Goal: Find specific fact: Find specific fact

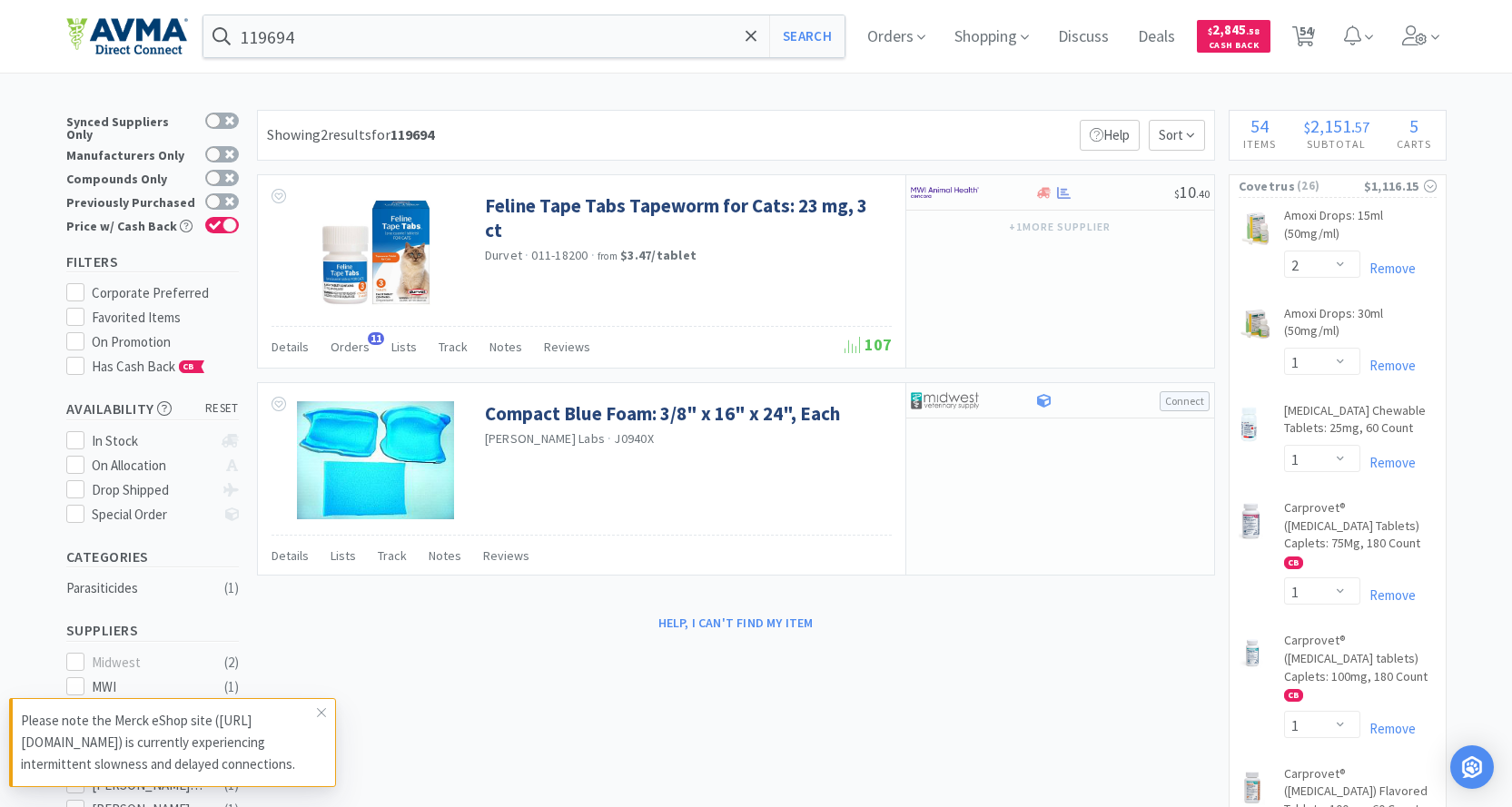
select select "2"
select select "1"
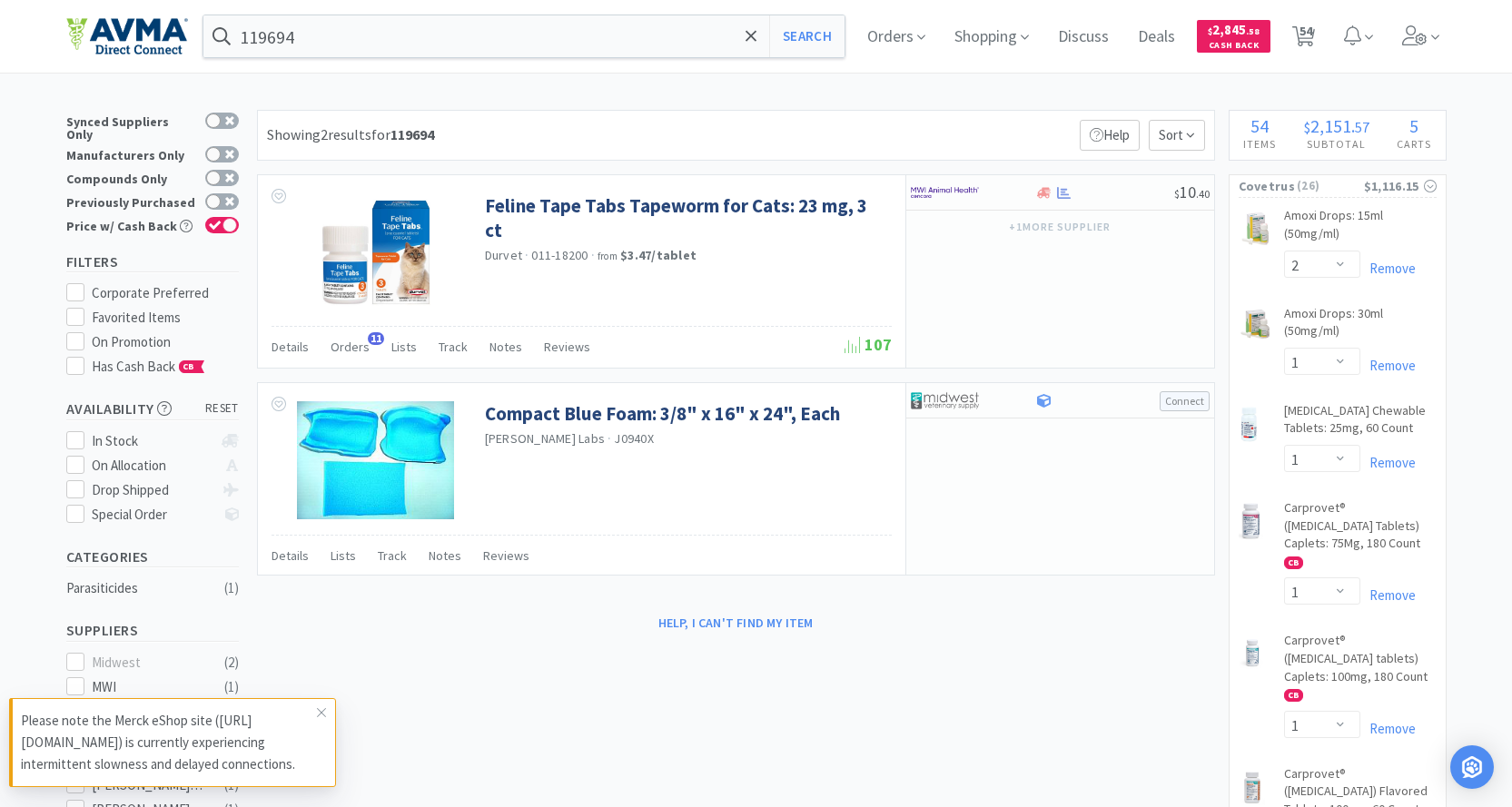
select select "1"
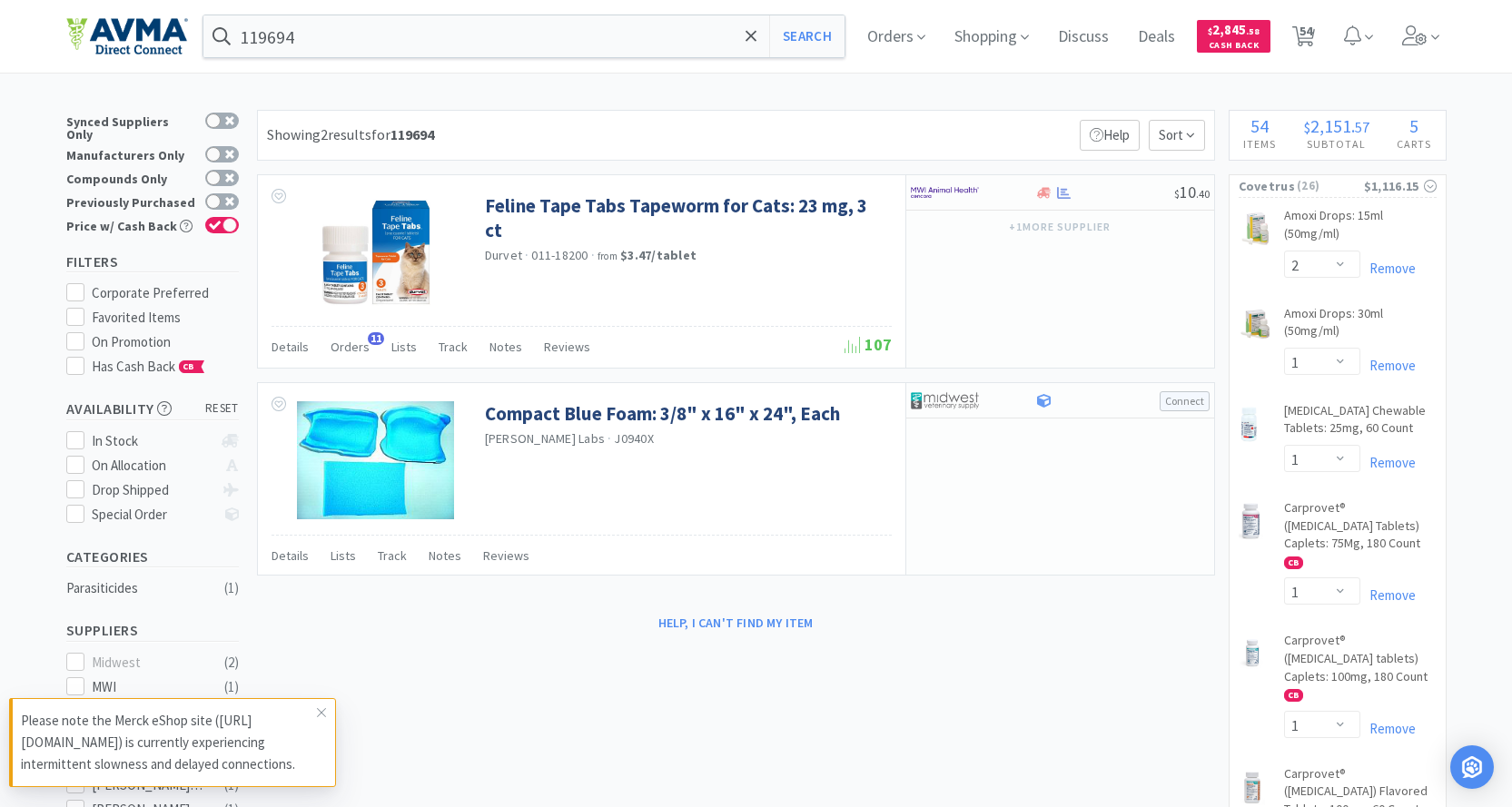
select select "1"
select select "2"
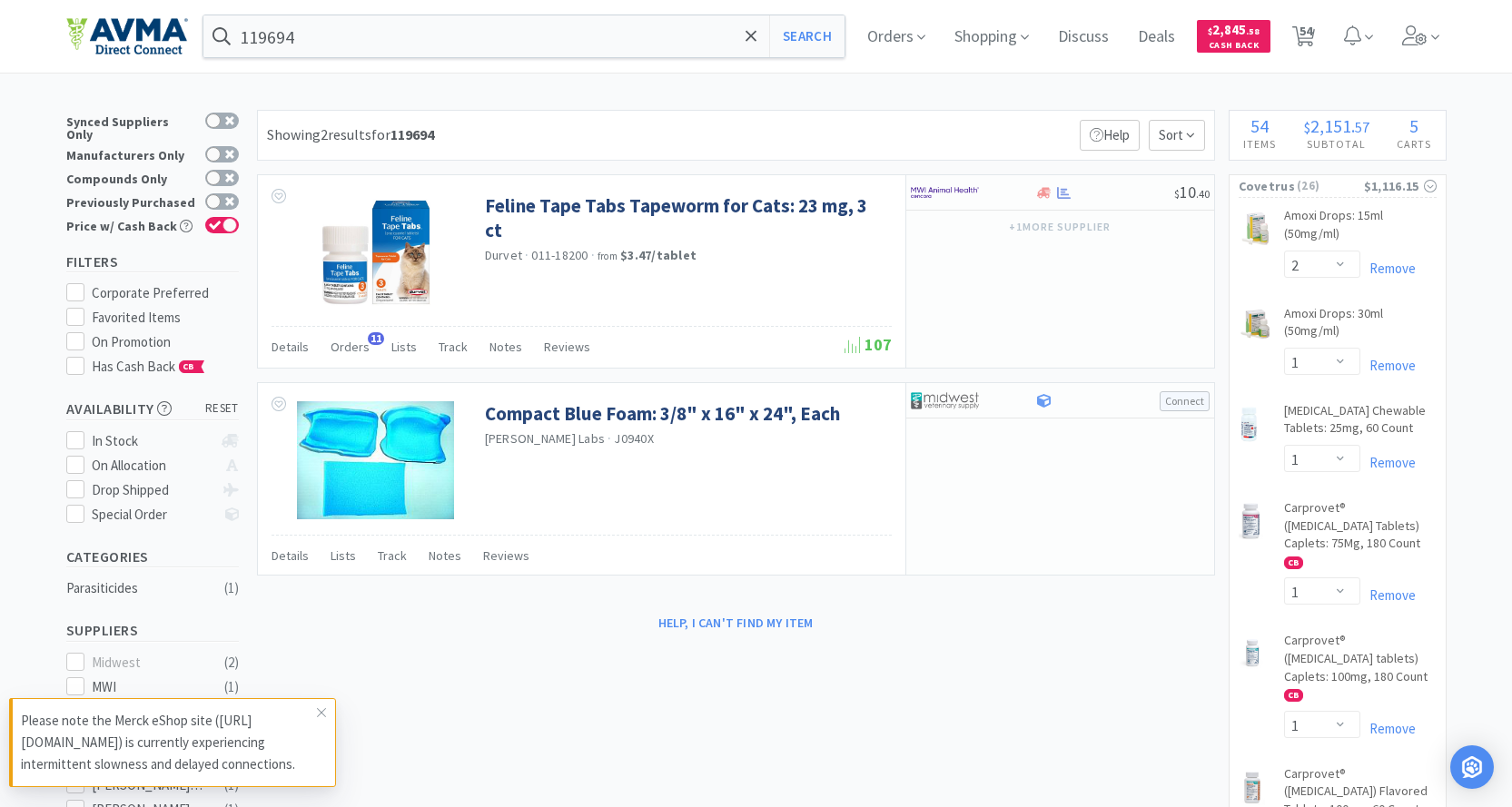
select select "1"
select select "2"
select select "1"
select select "12"
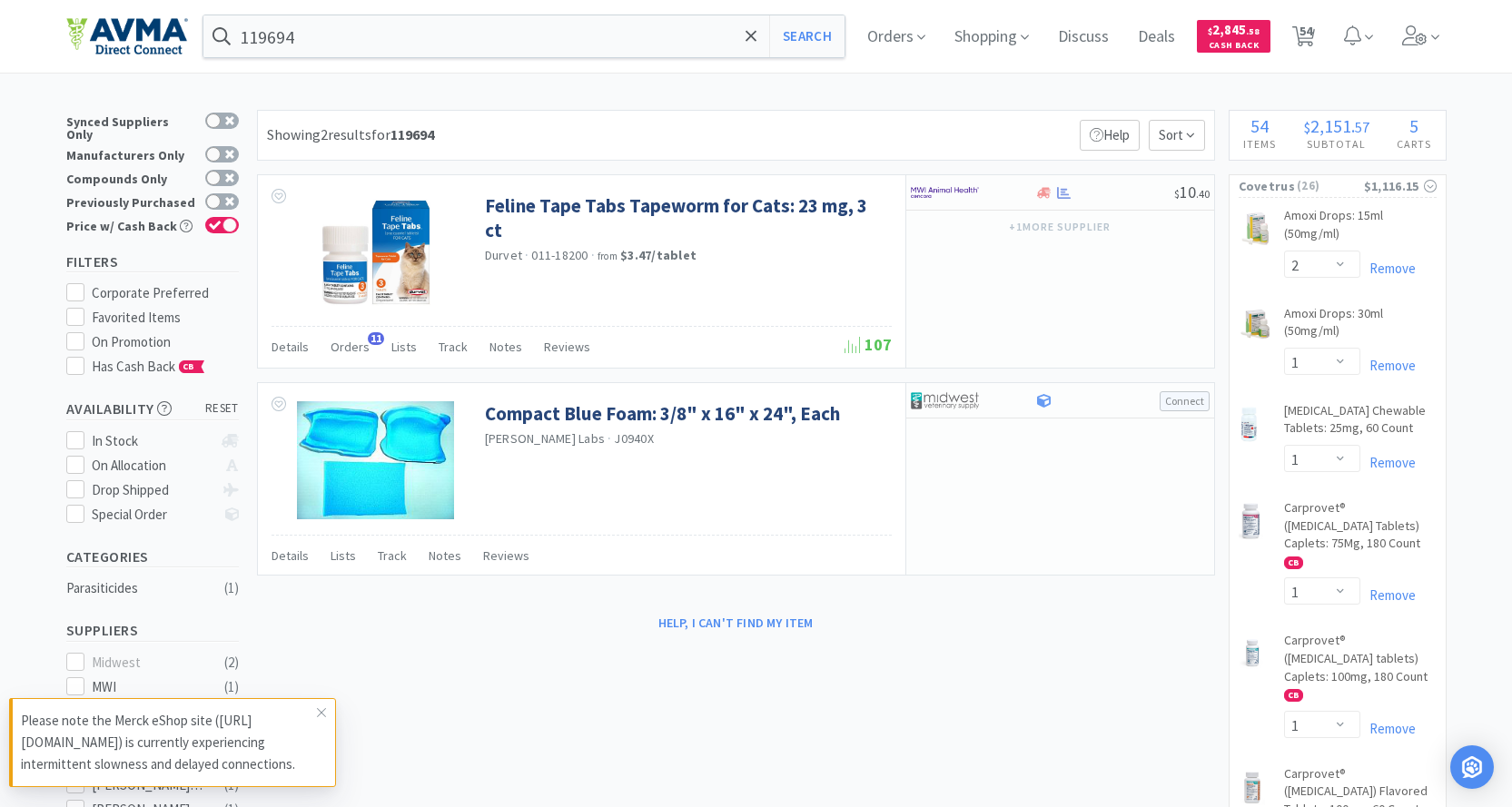
select select "1"
select select "2"
select select "3"
select select "1"
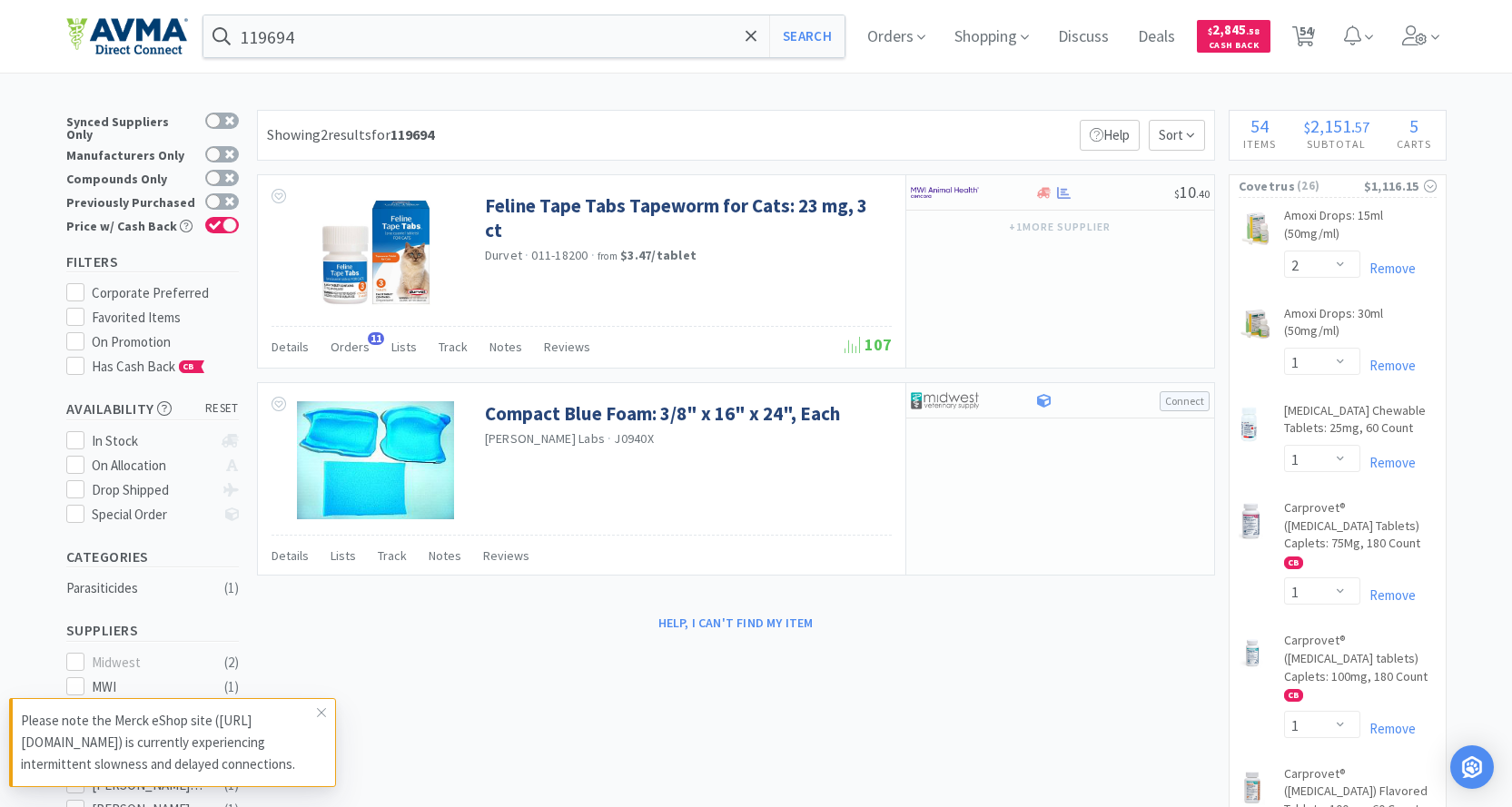
select select "1"
select select "2"
select select "3"
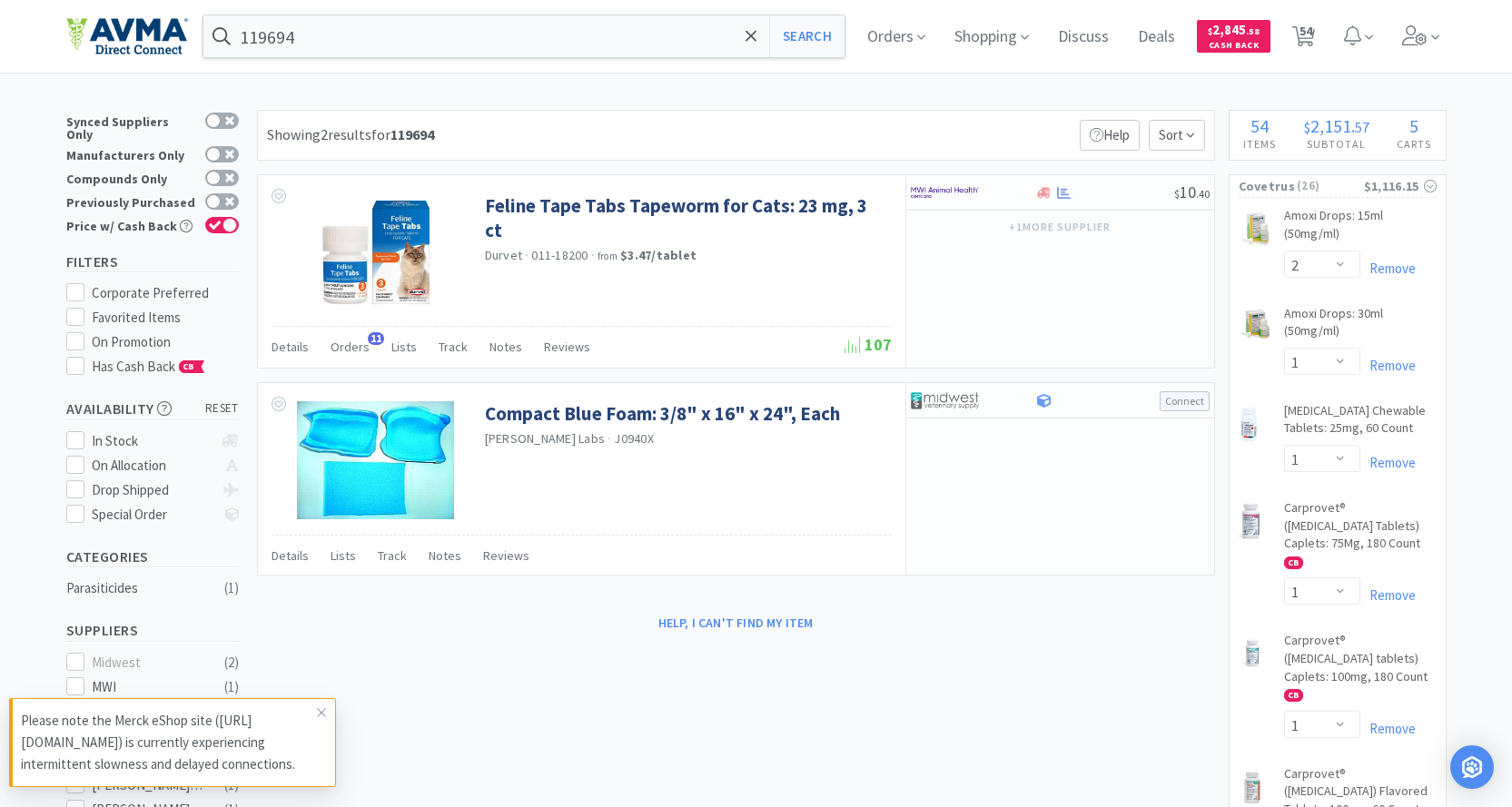
select select "1"
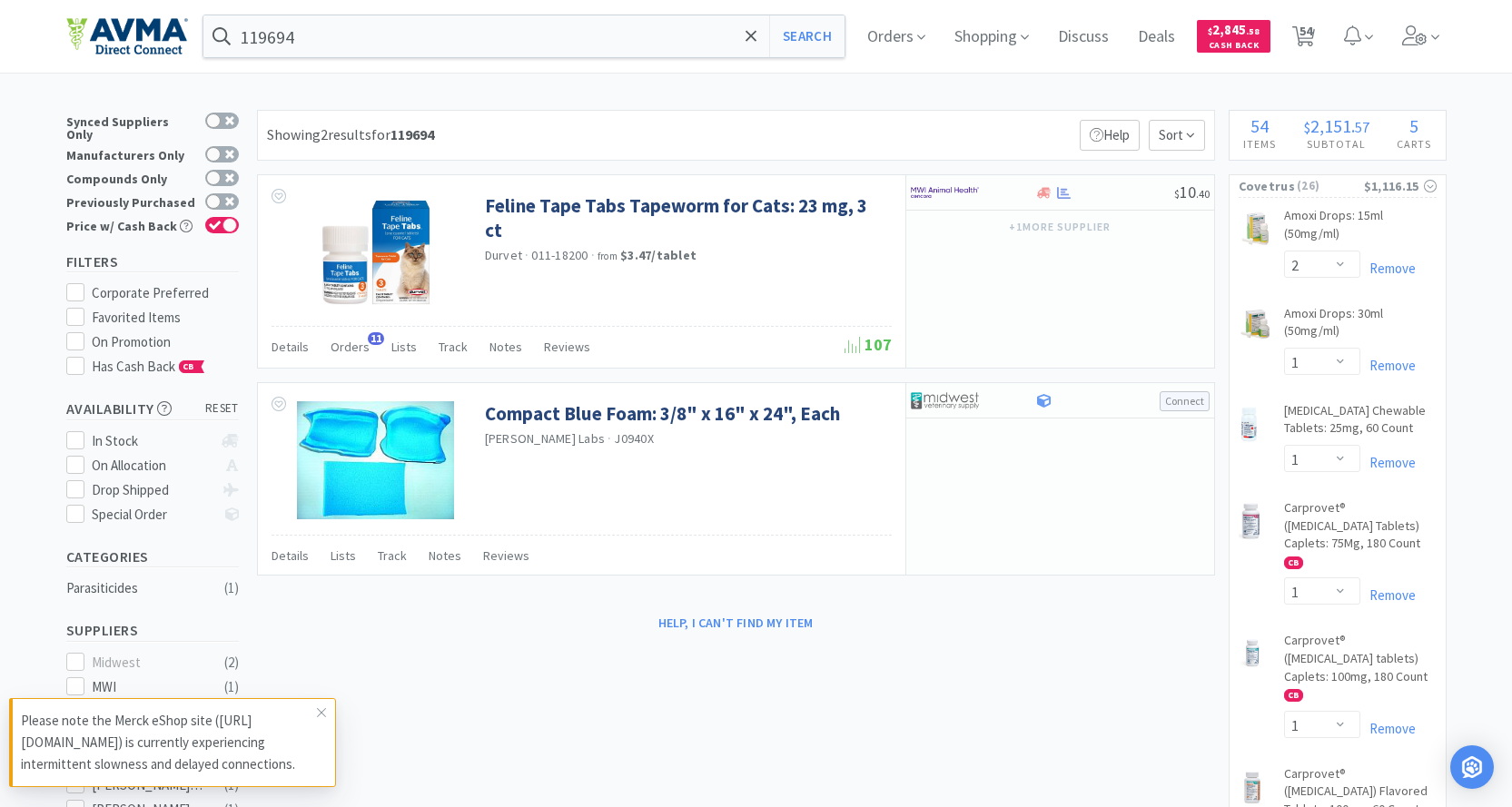
select select "1"
select select "3"
select select "2"
select select "1"
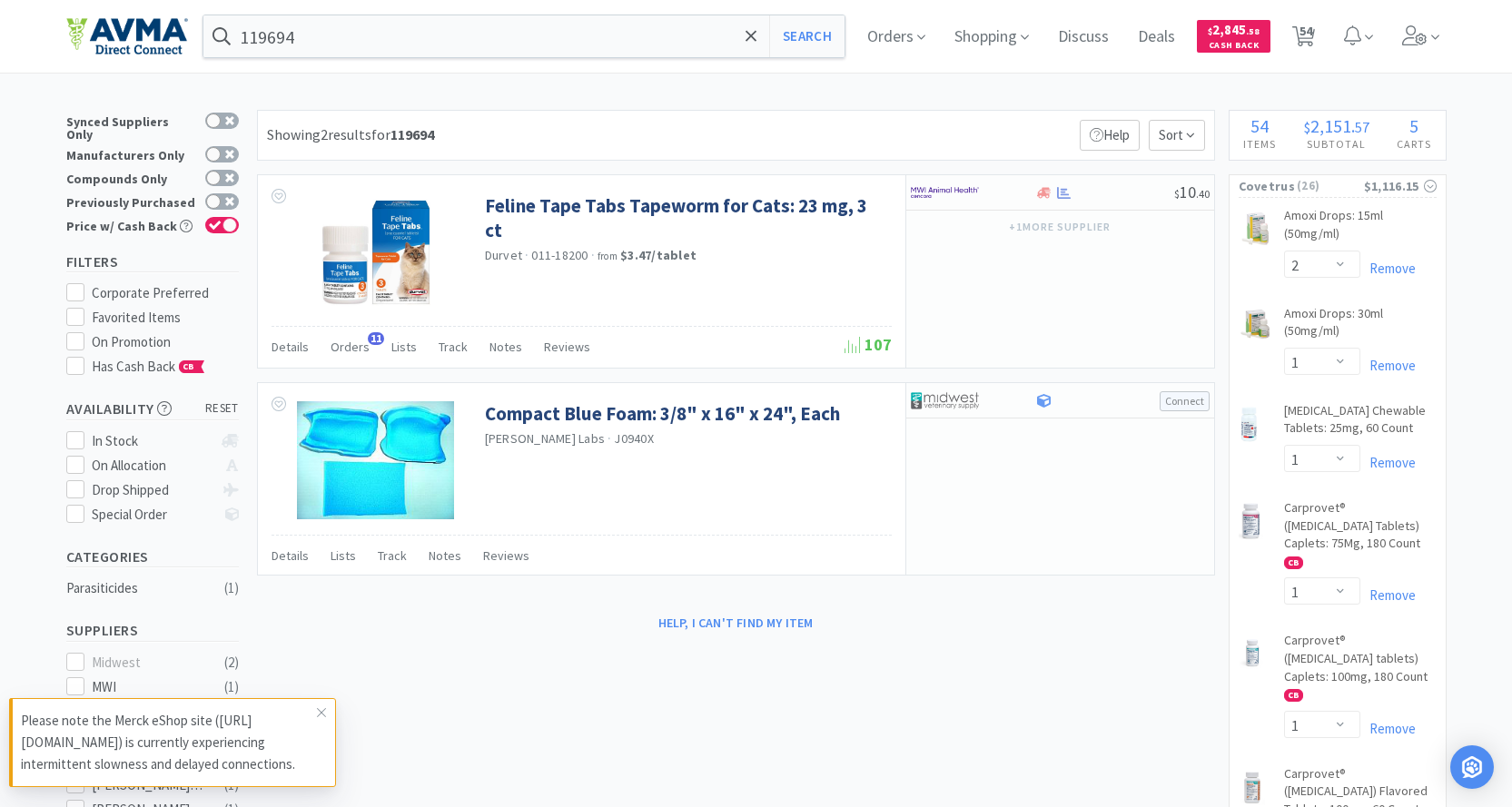
select select "1"
select select "2"
select select "1"
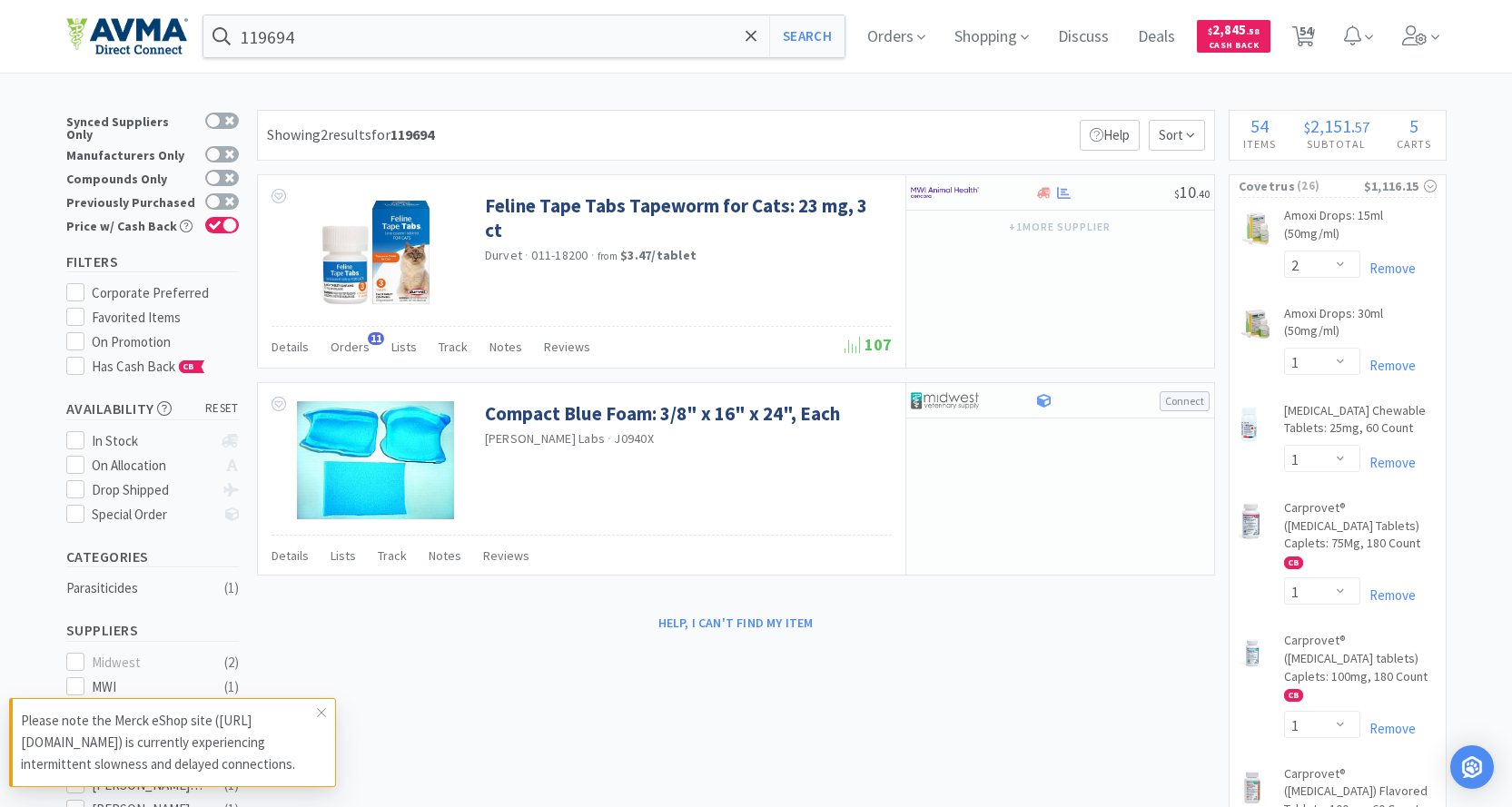
select select "2"
select select "1"
select select "5"
select select "12"
select select "1"
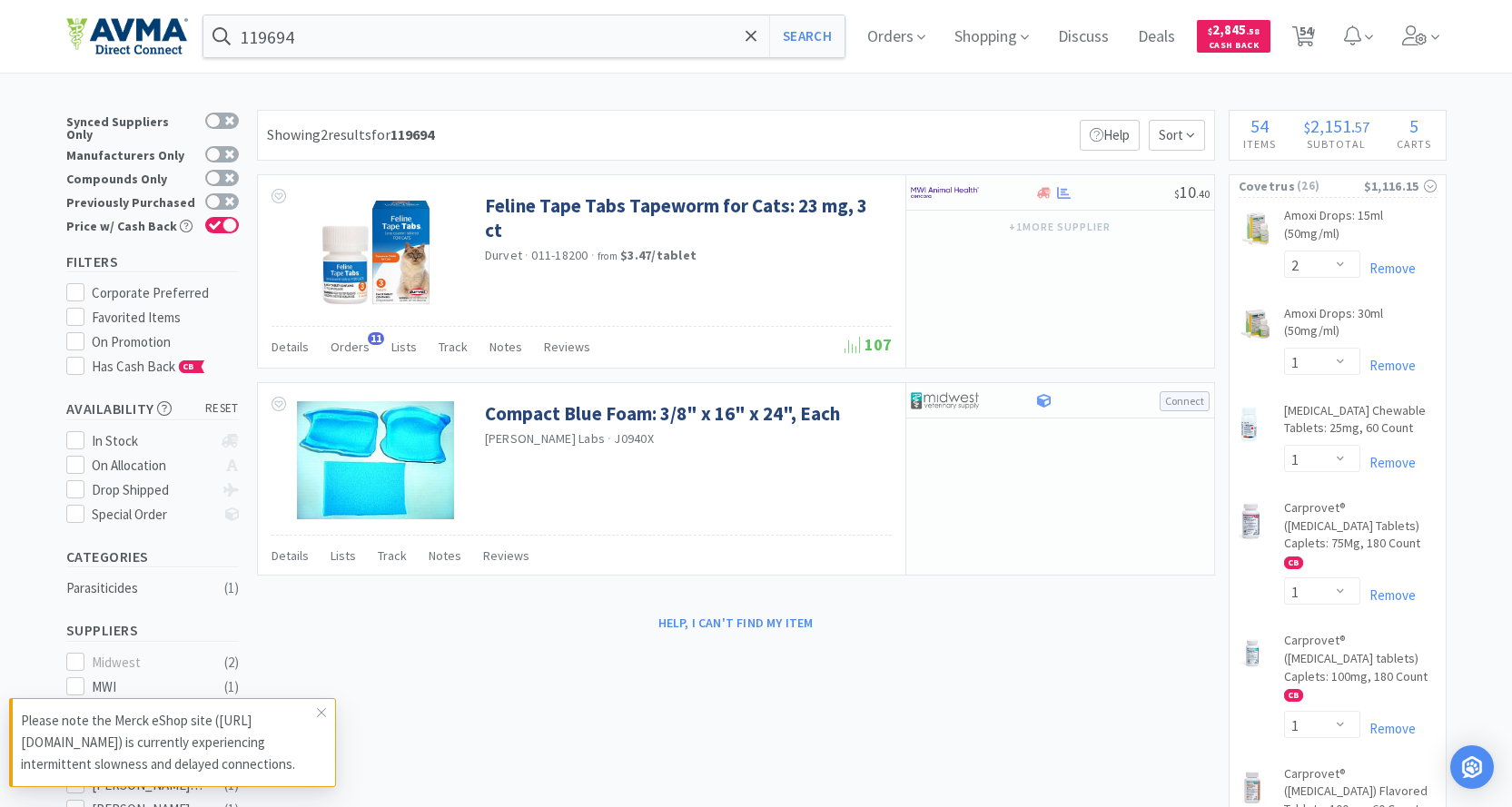
select select "1"
select select "2"
select select "4"
select select "1"
